Goal: Task Accomplishment & Management: Complete application form

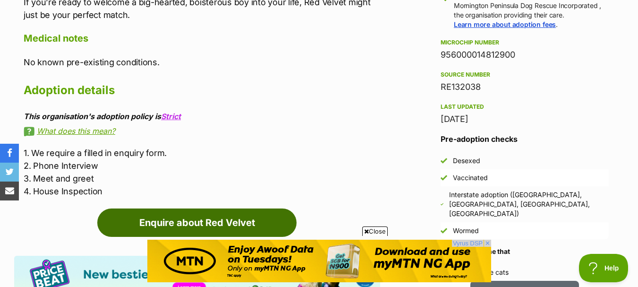
click at [269, 208] on link "Enquire about Red Velvet" at bounding box center [196, 222] width 199 height 28
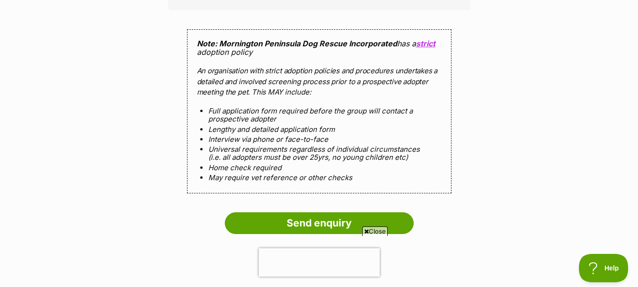
scroll to position [913, 0]
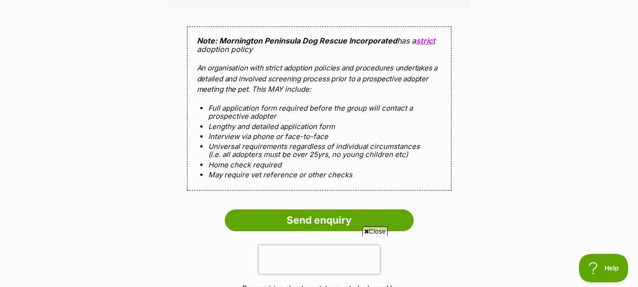
drag, startPoint x: 641, startPoint y: 32, endPoint x: 645, endPoint y: 169, distance: 136.5
click at [638, 169] on html "Skip to main content Log in to favourite this pet Log in Or sign up Search PetR…" at bounding box center [319, 8] width 638 height 1843
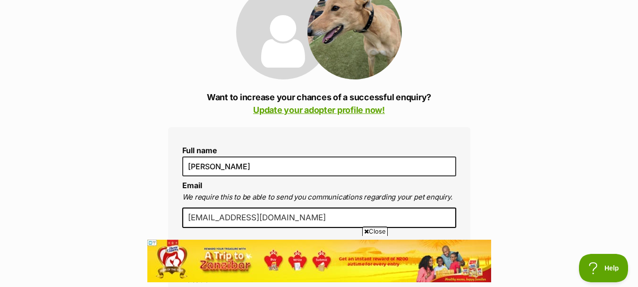
scroll to position [78, 0]
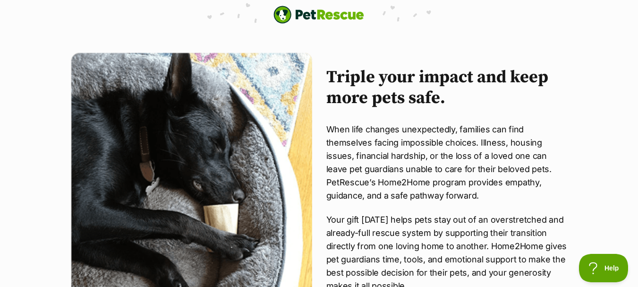
click at [350, 16] on img "PetRescue" at bounding box center [318, 15] width 91 height 18
